Goal: Information Seeking & Learning: Learn about a topic

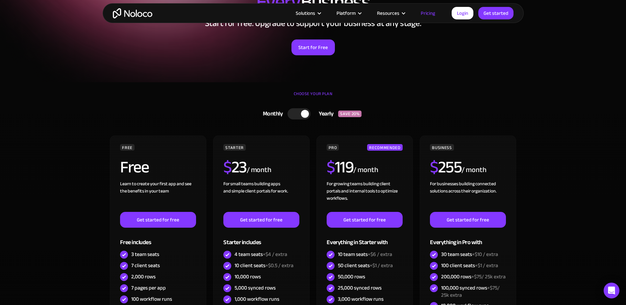
scroll to position [67, 0]
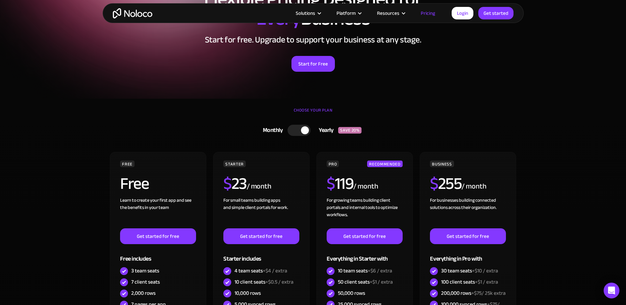
click at [294, 128] on div at bounding box center [298, 130] width 23 height 11
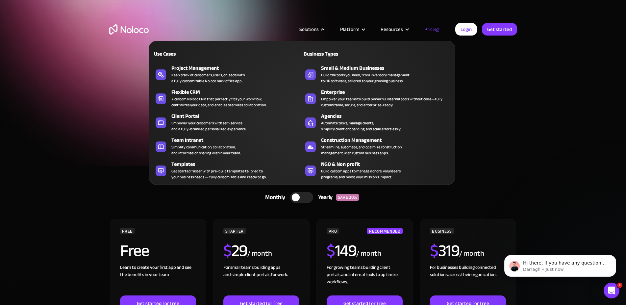
scroll to position [0, 0]
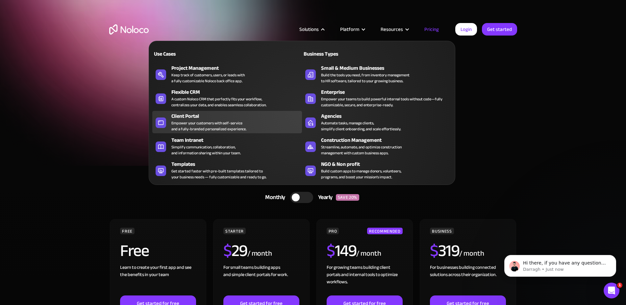
click at [192, 120] on div "Client Portal" at bounding box center [238, 116] width 134 height 8
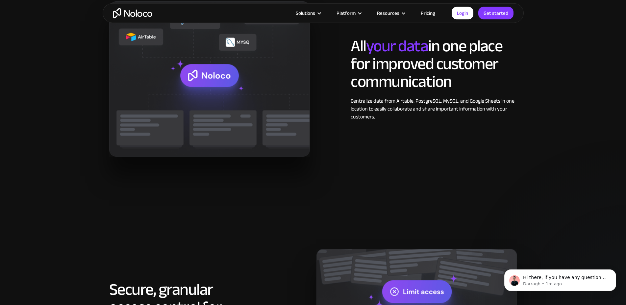
scroll to position [839, 0]
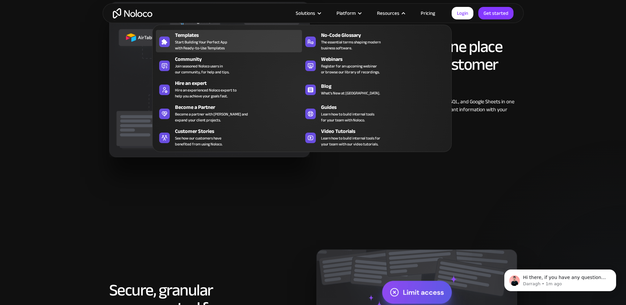
click at [191, 39] on div "Templates" at bounding box center [240, 35] width 130 height 8
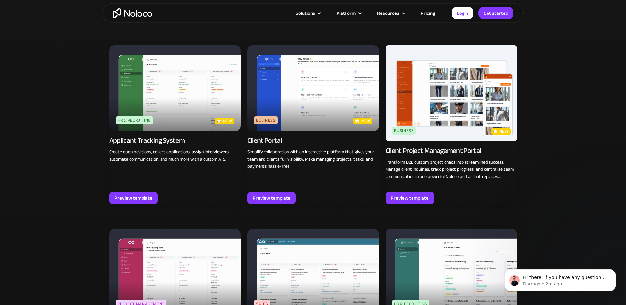
scroll to position [436, 0]
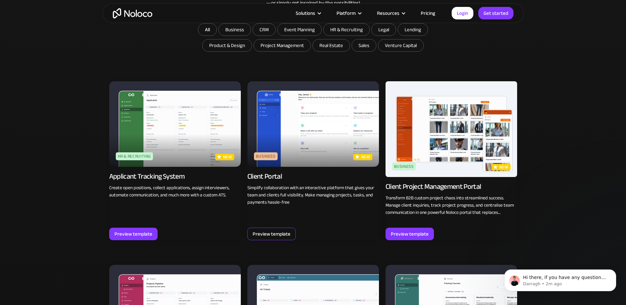
click at [269, 230] on div "Preview template" at bounding box center [272, 234] width 38 height 9
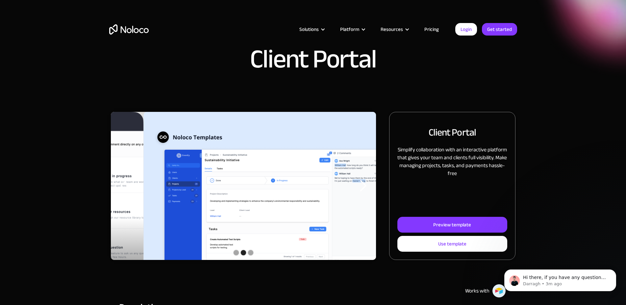
click at [426, 30] on link "Pricing" at bounding box center [431, 29] width 31 height 9
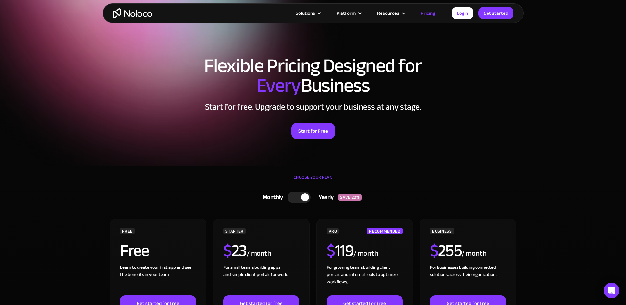
scroll to position [101, 0]
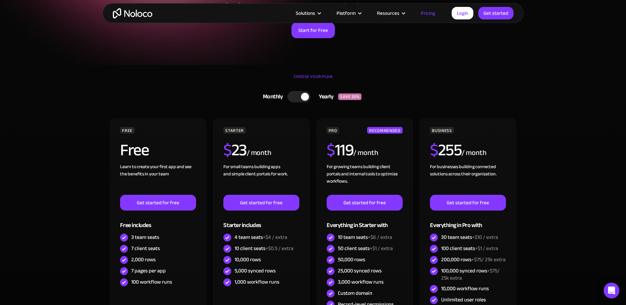
click at [293, 98] on div at bounding box center [298, 96] width 23 height 11
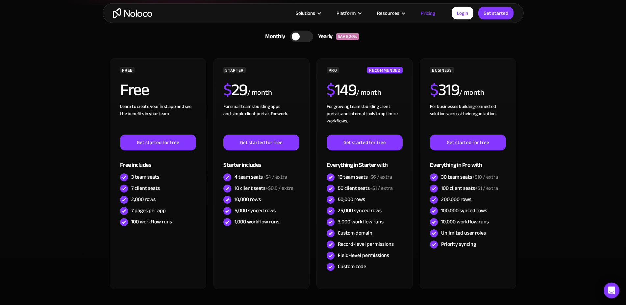
scroll to position [168, 0]
